Goal: Information Seeking & Learning: Learn about a topic

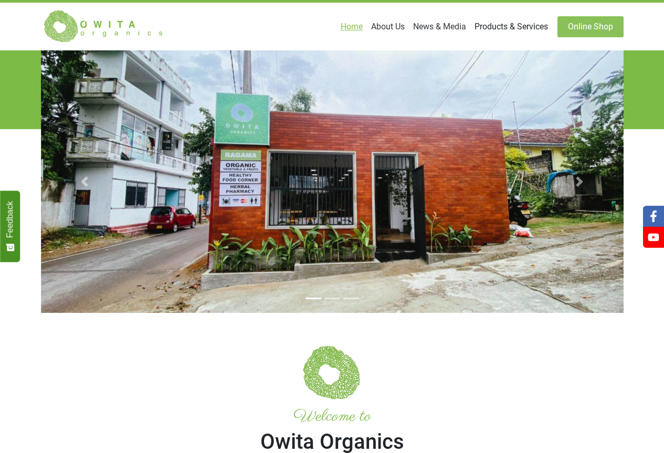
click at [495, 30] on link "Products & Services" at bounding box center [511, 26] width 82 height 21
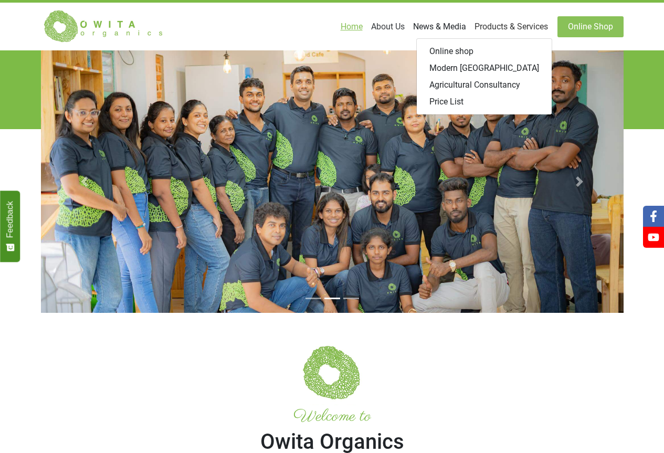
click at [430, 30] on link "News & Media" at bounding box center [439, 26] width 61 height 21
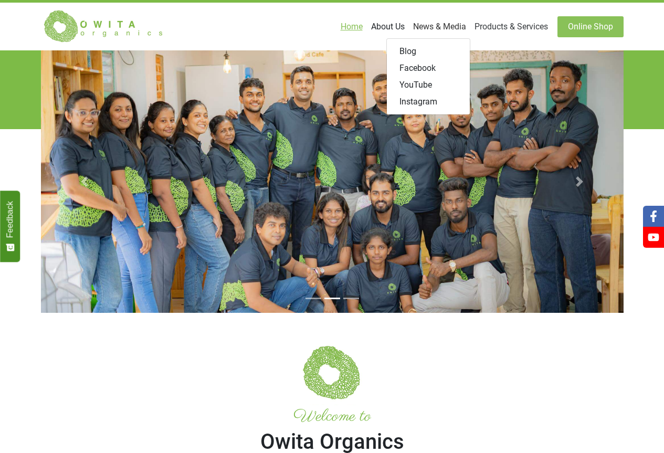
click at [400, 26] on link "About Us" at bounding box center [388, 26] width 42 height 21
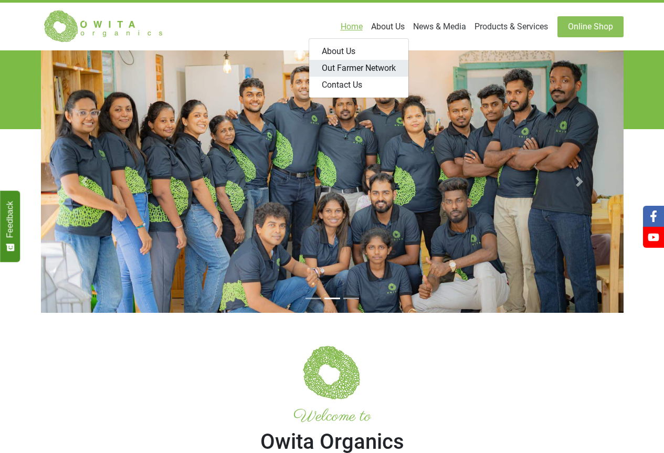
click at [350, 66] on link "Out Farmer Network" at bounding box center [358, 68] width 99 height 17
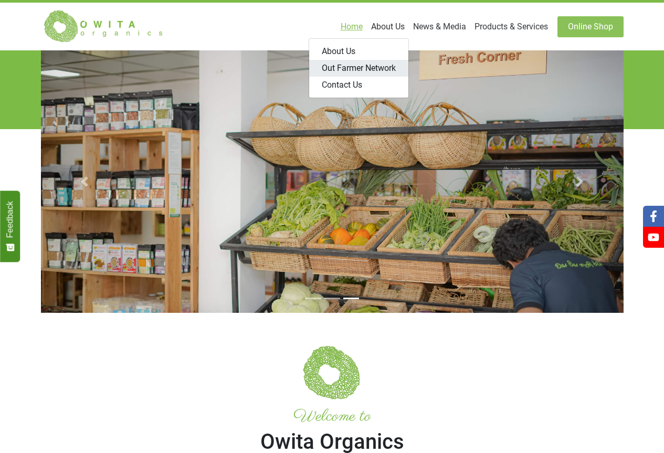
click at [342, 65] on link "Out Farmer Network" at bounding box center [358, 68] width 99 height 17
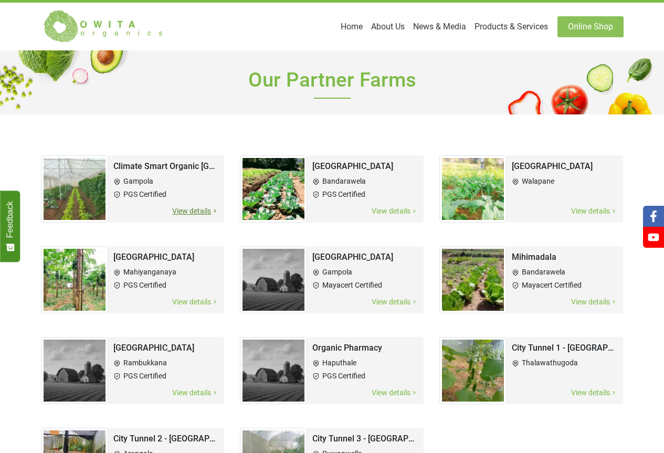
click at [186, 214] on span "View details" at bounding box center [195, 211] width 47 height 12
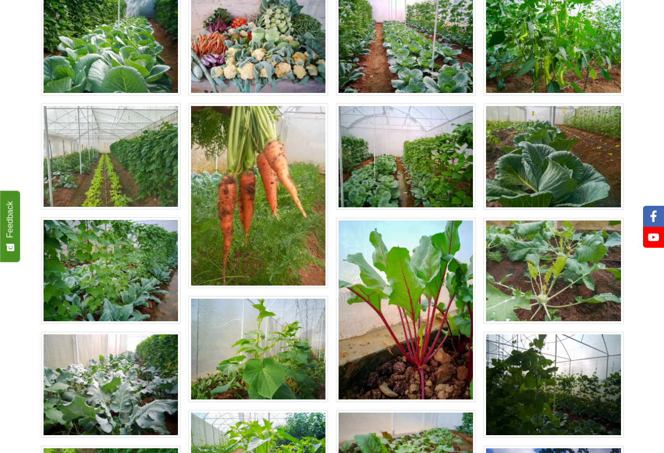
scroll to position [158, 0]
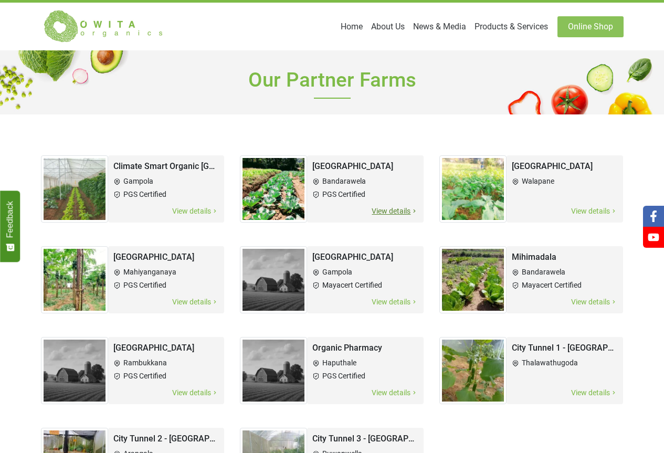
click at [380, 210] on span "View details" at bounding box center [394, 211] width 47 height 12
click at [390, 393] on span "View details" at bounding box center [394, 393] width 47 height 12
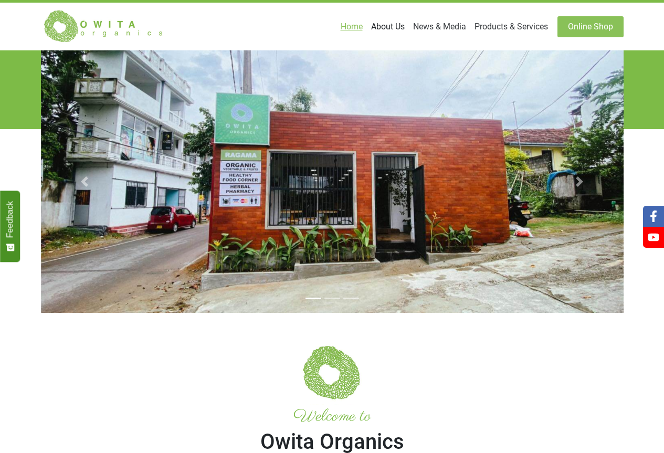
click at [380, 25] on link "About Us" at bounding box center [388, 26] width 42 height 21
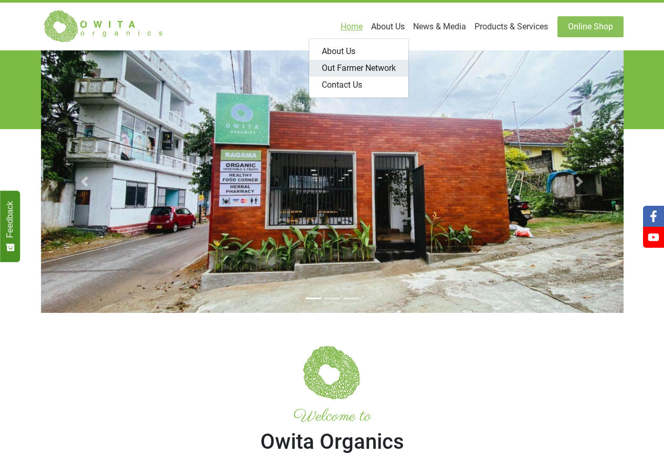
click at [396, 68] on link "Out Farmer Network" at bounding box center [358, 68] width 99 height 17
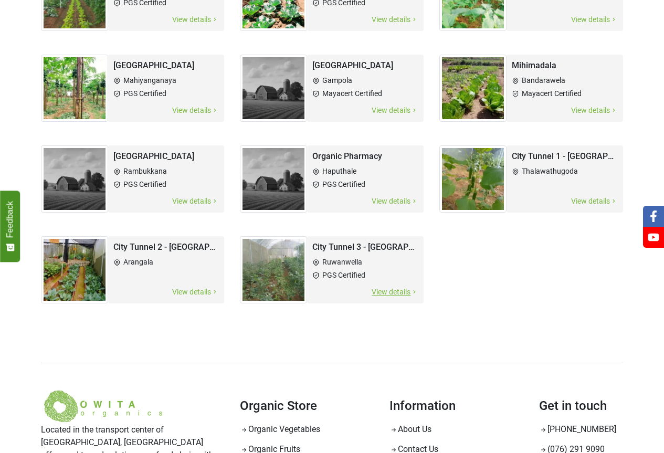
scroll to position [210, 0]
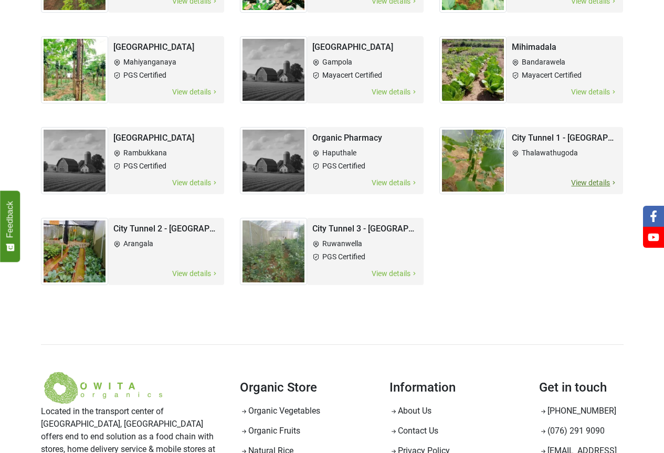
click at [604, 184] on span "View details" at bounding box center [594, 183] width 47 height 12
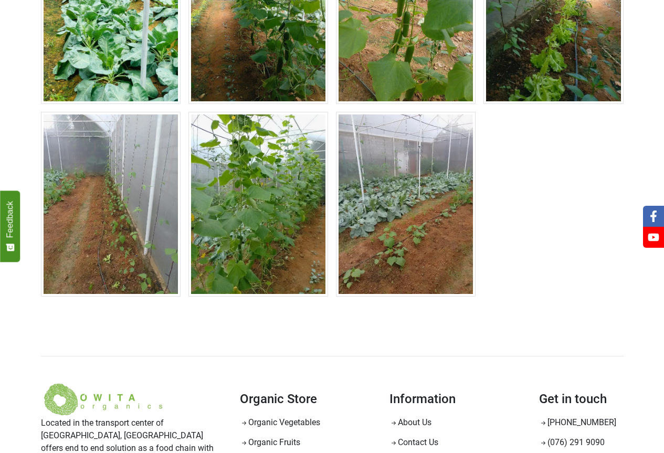
scroll to position [473, 0]
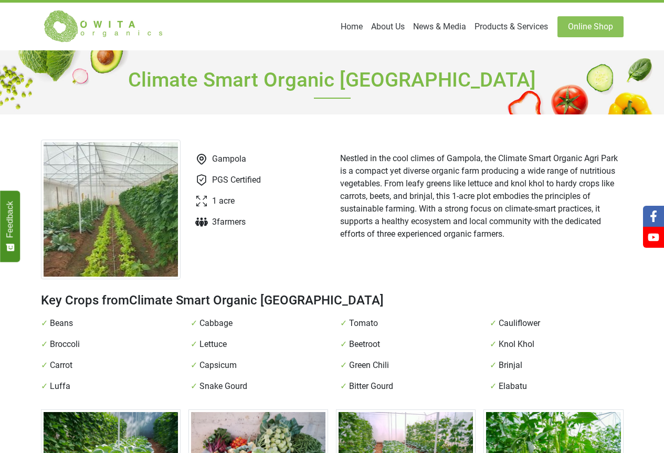
click at [200, 220] on icon at bounding box center [201, 222] width 13 height 13
click at [202, 223] on icon at bounding box center [201, 221] width 13 height 9
click at [584, 25] on link "Online Shop" at bounding box center [591, 26] width 66 height 21
